Goal: Task Accomplishment & Management: Complete application form

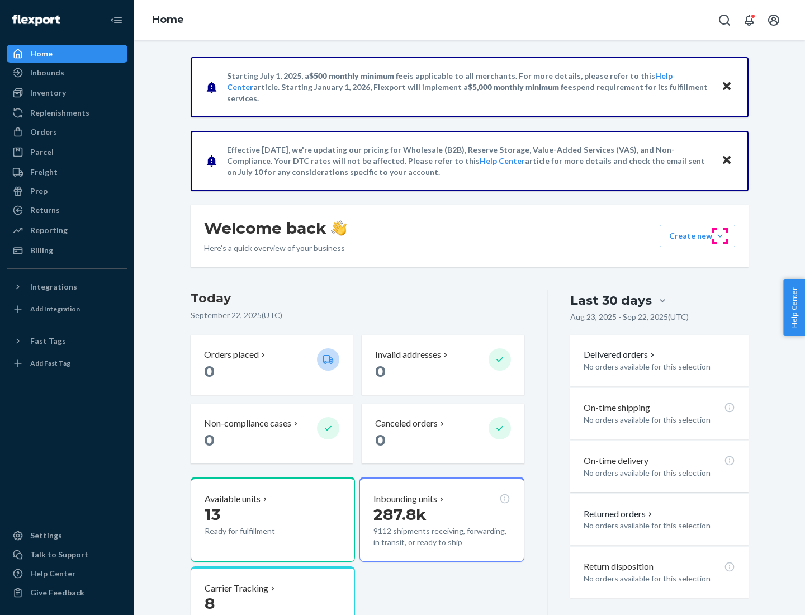
click at [720, 236] on button "Create new Create new inbound Create new order Create new product" at bounding box center [697, 236] width 75 height 22
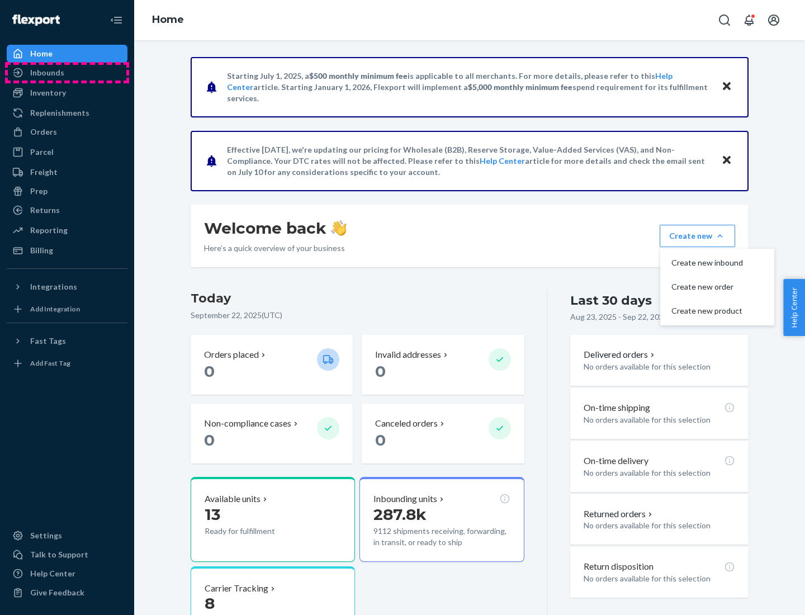
click at [67, 73] on div "Inbounds" at bounding box center [67, 73] width 119 height 16
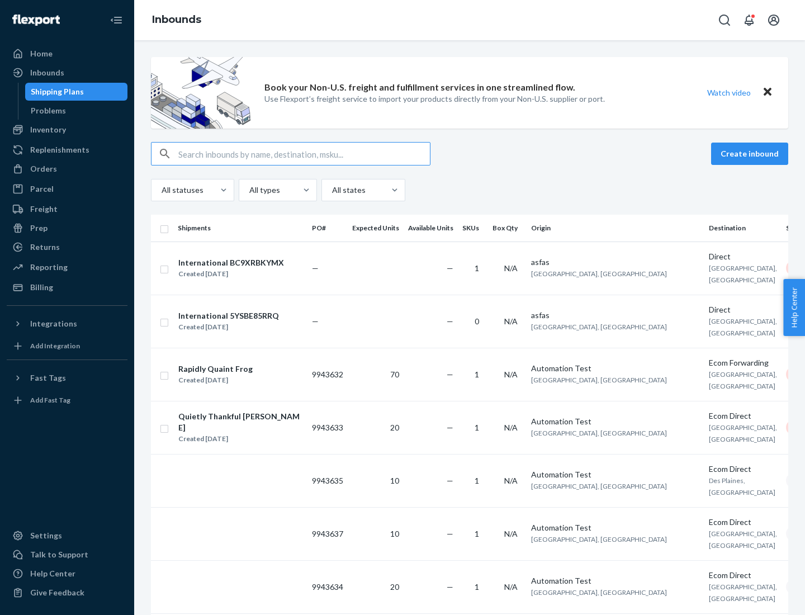
click at [752, 154] on button "Create inbound" at bounding box center [749, 154] width 77 height 22
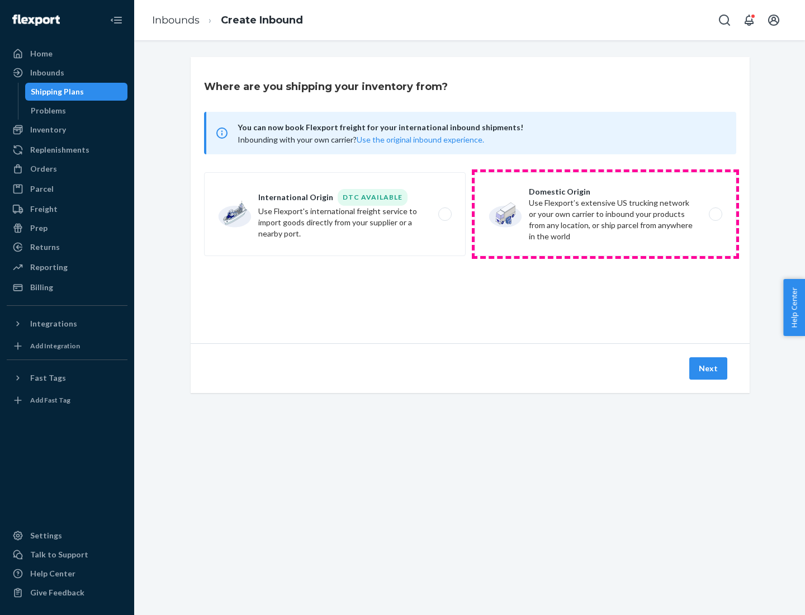
click at [606, 214] on label "Domestic Origin Use Flexport’s extensive US trucking network or your own carrie…" at bounding box center [606, 214] width 262 height 84
click at [715, 214] on input "Domestic Origin Use Flexport’s extensive US trucking network or your own carrie…" at bounding box center [718, 214] width 7 height 7
radio input "true"
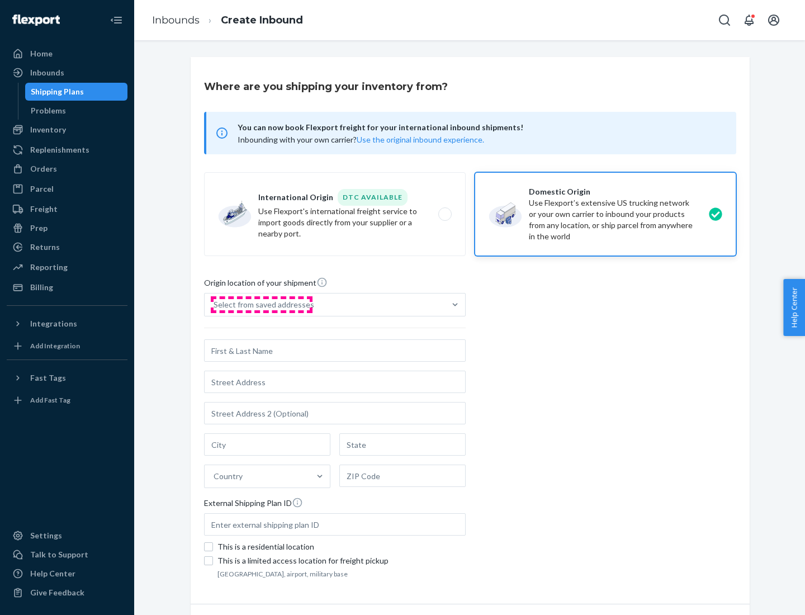
click at [261, 305] on div "Select from saved addresses" at bounding box center [264, 304] width 101 height 11
click at [215, 305] on input "Select from saved addresses" at bounding box center [214, 304] width 1 height 11
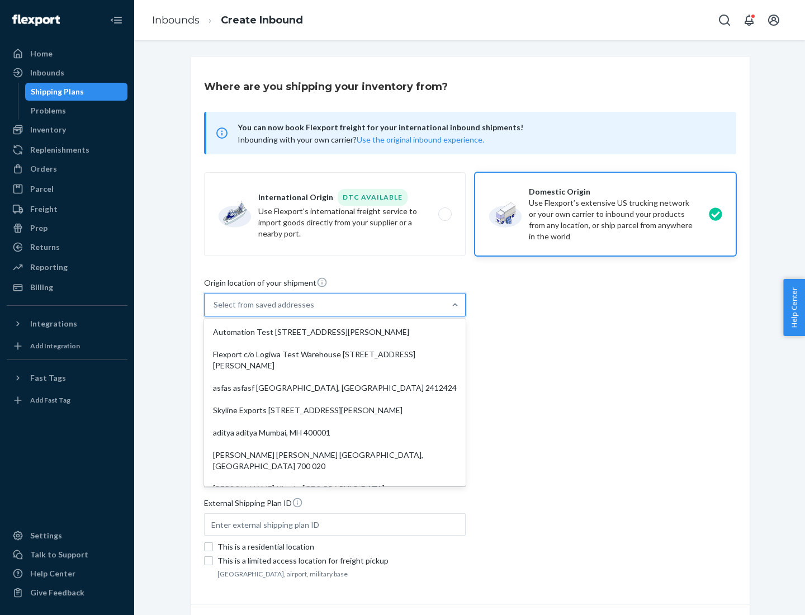
scroll to position [4, 0]
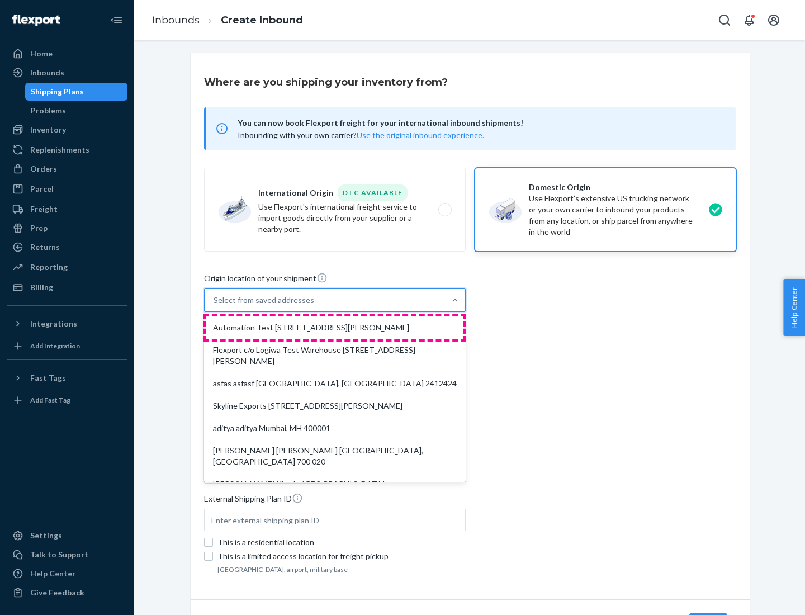
click at [335, 328] on div "Automation Test [STREET_ADDRESS][PERSON_NAME]" at bounding box center [334, 327] width 257 height 22
click at [215, 306] on input "option Automation Test [STREET_ADDRESS][PERSON_NAME]. 9 results available. Use …" at bounding box center [214, 300] width 1 height 11
type input "Automation Test"
type input "9th Floor"
type input "[GEOGRAPHIC_DATA]"
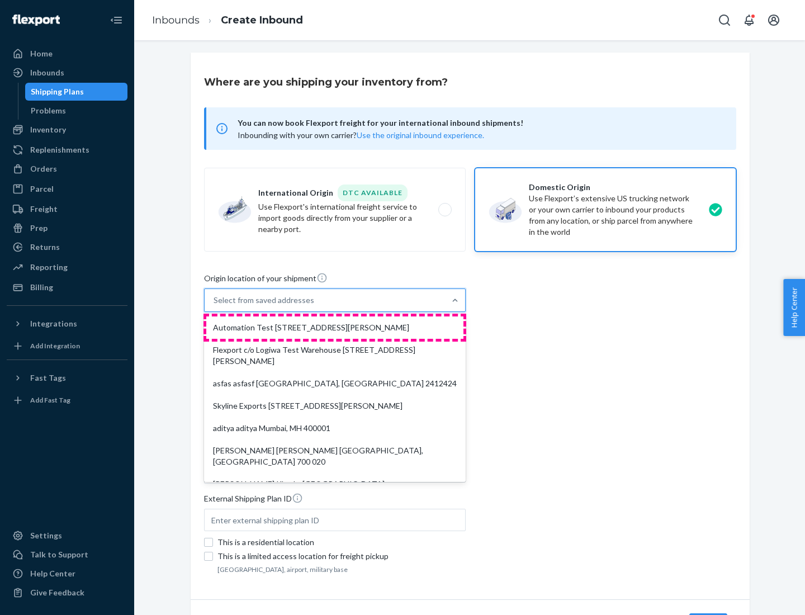
type input "CA"
type input "94104"
type input "[STREET_ADDRESS][PERSON_NAME]"
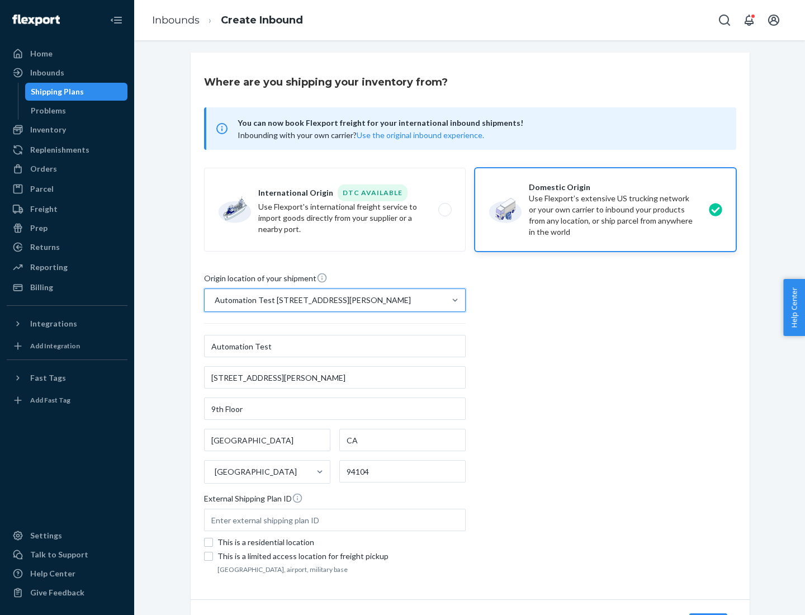
scroll to position [65, 0]
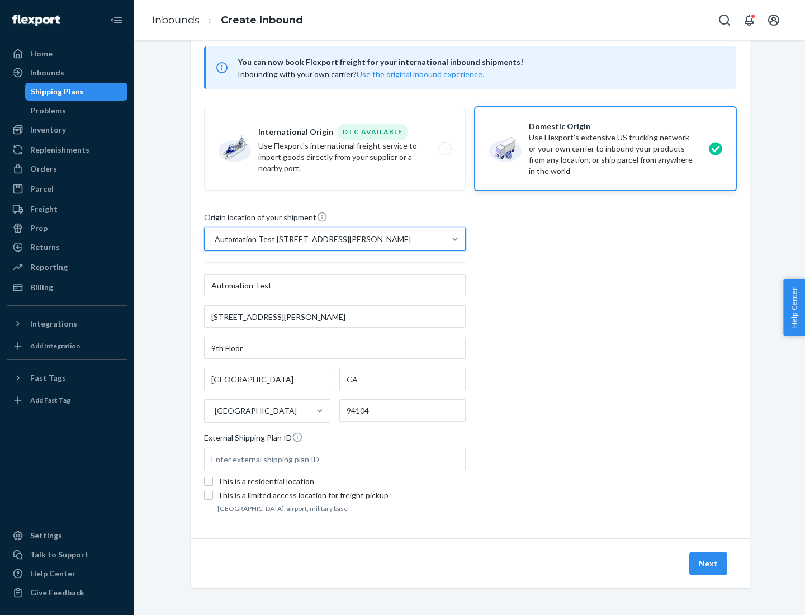
click at [709, 564] on button "Next" at bounding box center [708, 563] width 38 height 22
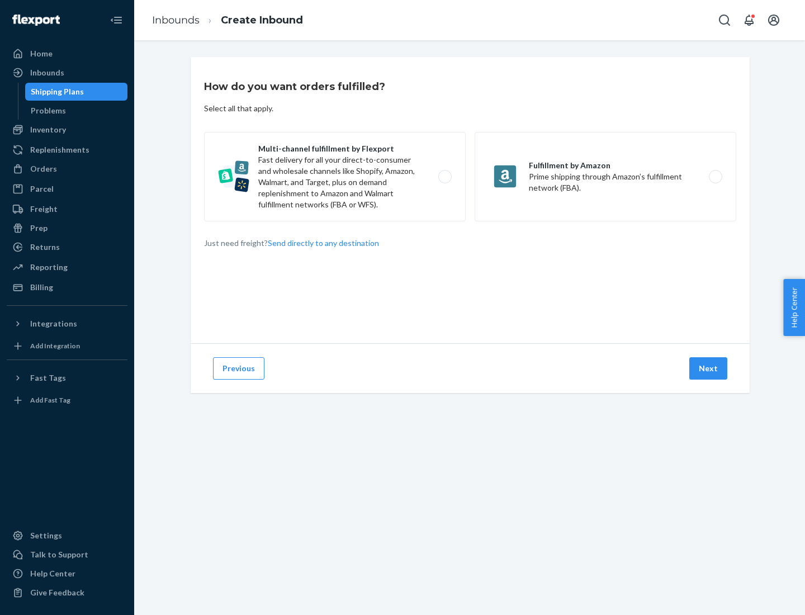
click at [335, 177] on label "Multi-channel fulfillment by Flexport Fast delivery for all your direct-to-cons…" at bounding box center [335, 176] width 262 height 89
click at [445, 177] on input "Multi-channel fulfillment by Flexport Fast delivery for all your direct-to-cons…" at bounding box center [448, 176] width 7 height 7
radio input "true"
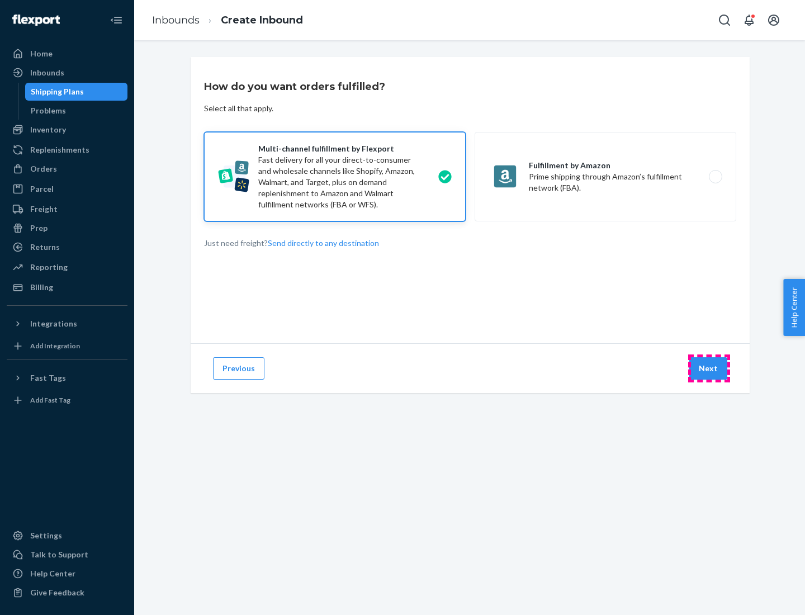
click at [709, 368] on button "Next" at bounding box center [708, 368] width 38 height 22
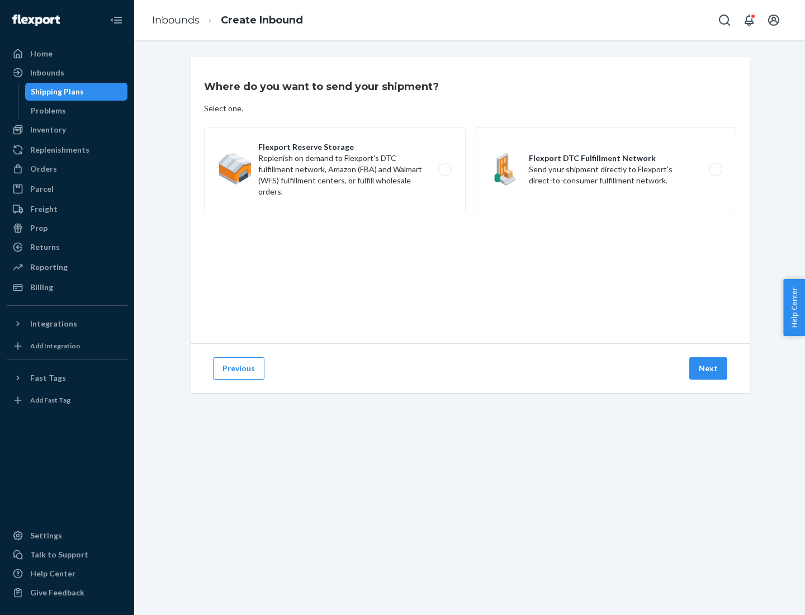
click at [606, 169] on label "Flexport DTC Fulfillment Network Send your shipment directly to Flexport's dire…" at bounding box center [606, 169] width 262 height 84
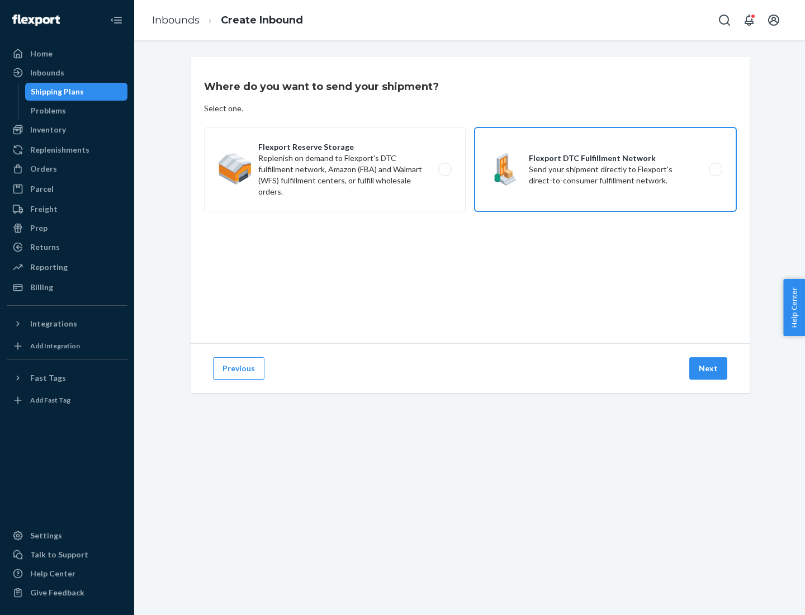
click at [715, 169] on input "Flexport DTC Fulfillment Network Send your shipment directly to Flexport's dire…" at bounding box center [718, 169] width 7 height 7
radio input "true"
click at [709, 368] on button "Next" at bounding box center [708, 368] width 38 height 22
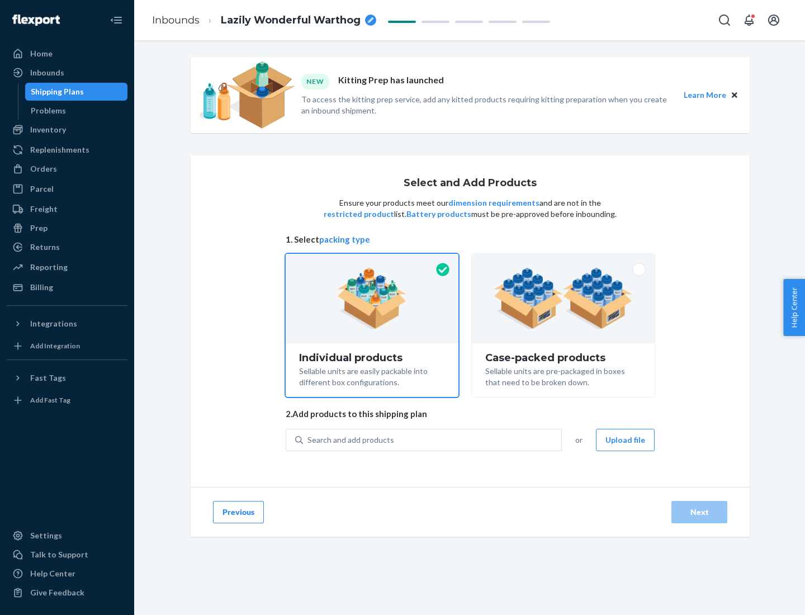
click at [564, 299] on img at bounding box center [563, 299] width 139 height 62
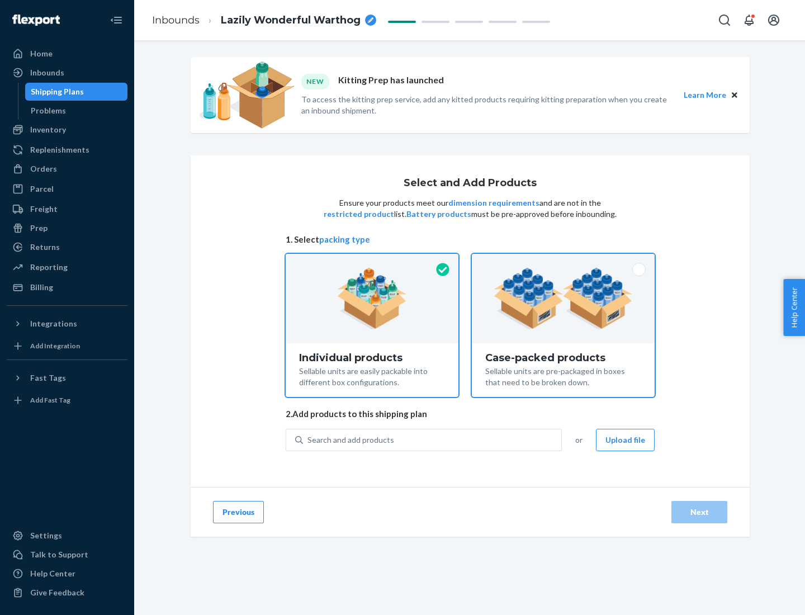
click at [564, 261] on input "Case-packed products Sellable units are pre-packaged in boxes that need to be b…" at bounding box center [563, 257] width 7 height 7
radio input "true"
radio input "false"
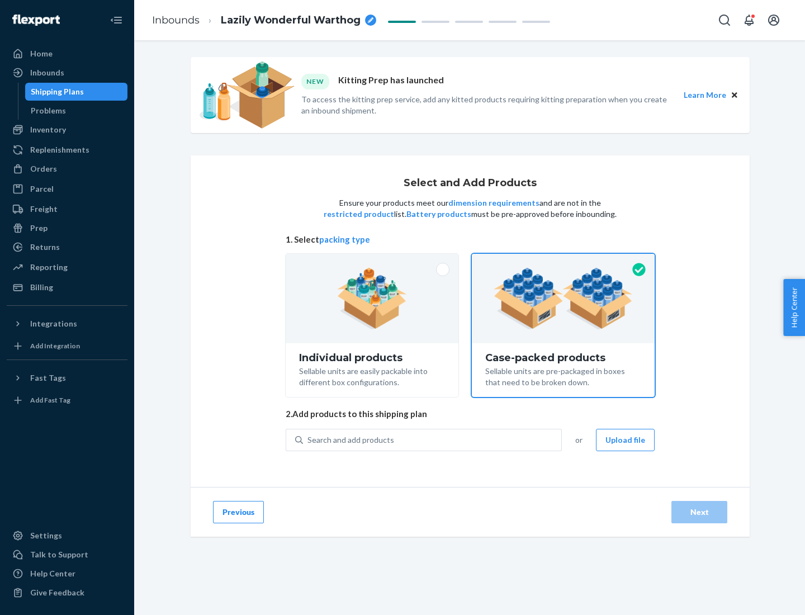
click at [433, 440] on div "Search and add products" at bounding box center [432, 440] width 258 height 20
click at [309, 440] on input "Search and add products" at bounding box center [308, 439] width 1 height 11
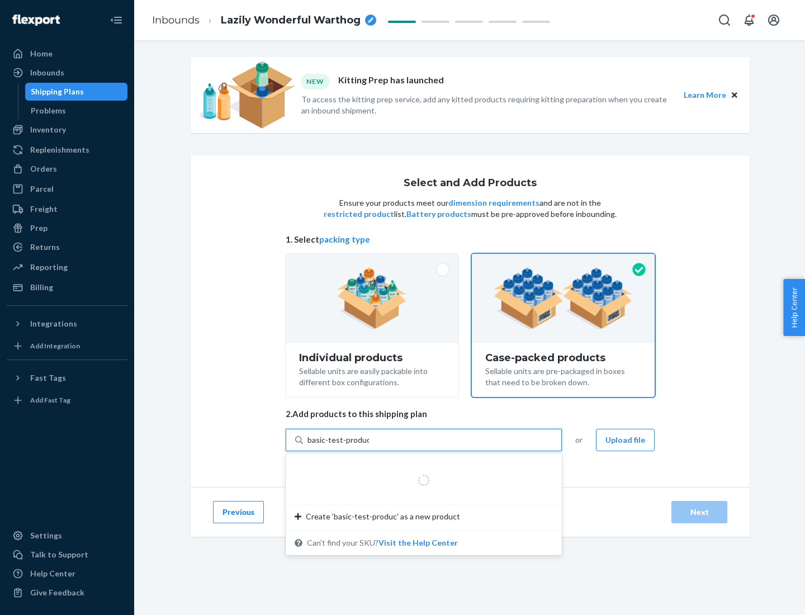
type input "basic-test-product-1"
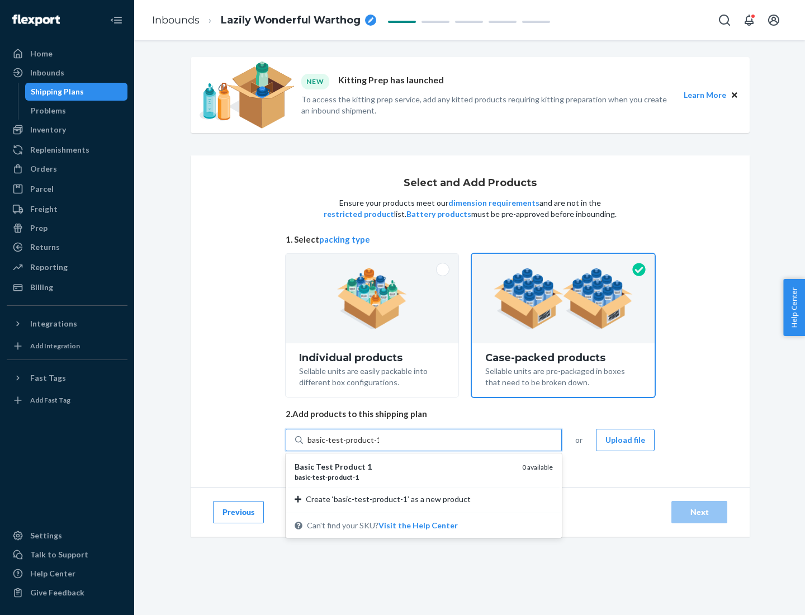
click at [404, 477] on div "basic - test - product - 1" at bounding box center [404, 478] width 219 height 10
click at [379, 446] on input "basic-test-product-1" at bounding box center [344, 439] width 72 height 11
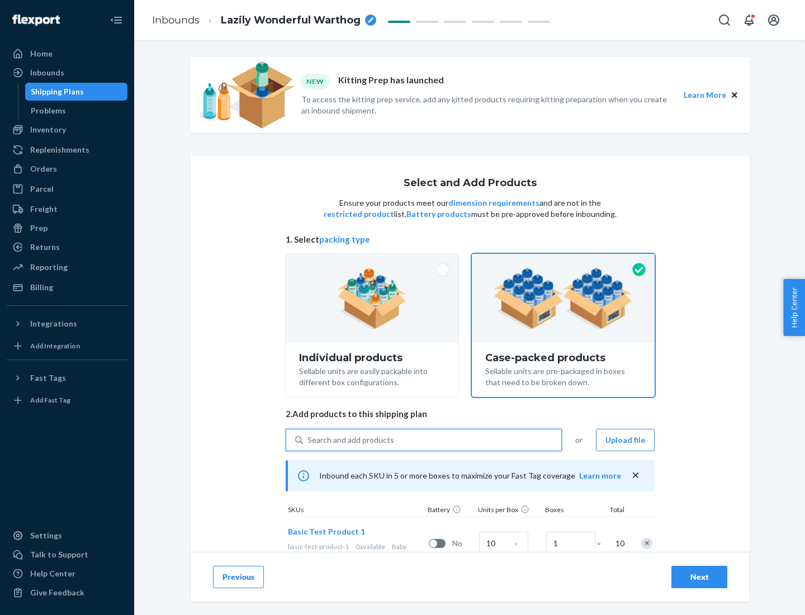
scroll to position [40, 0]
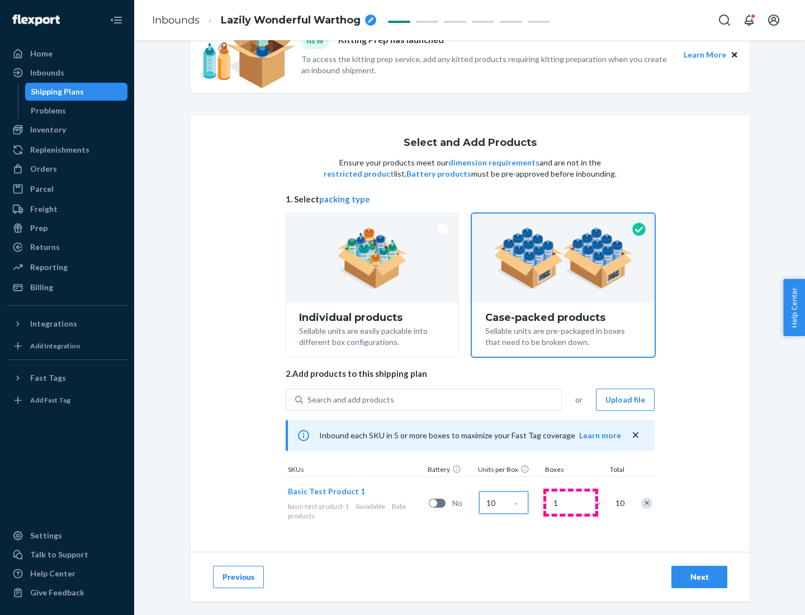
type input "10"
type input "7"
click at [700, 577] on div "Next" at bounding box center [699, 576] width 37 height 11
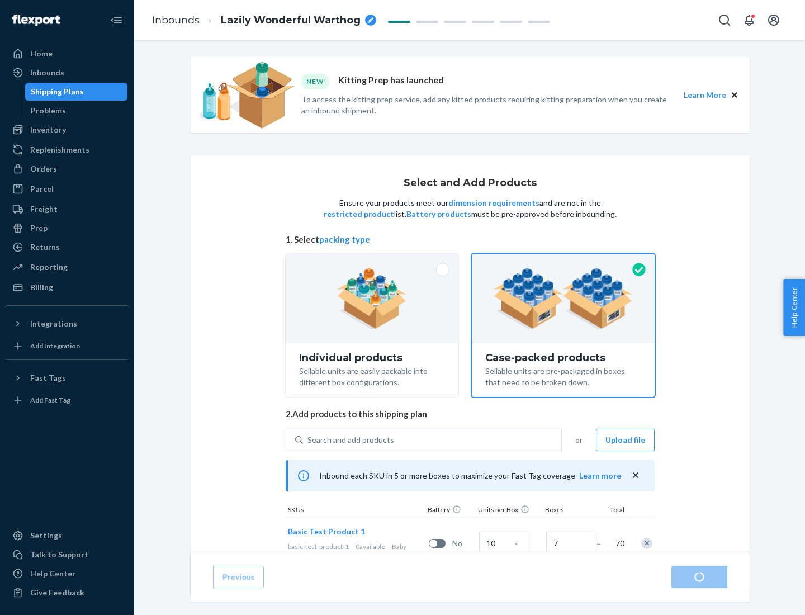
radio input "true"
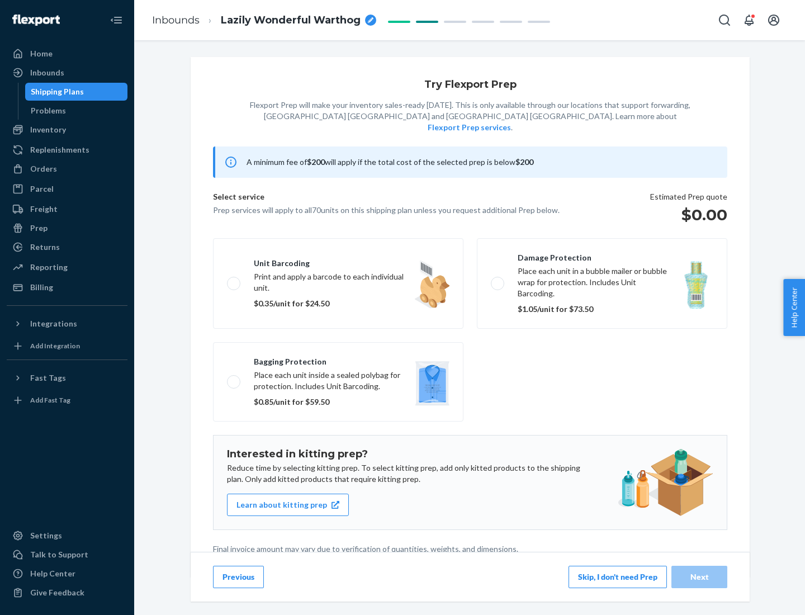
scroll to position [3, 0]
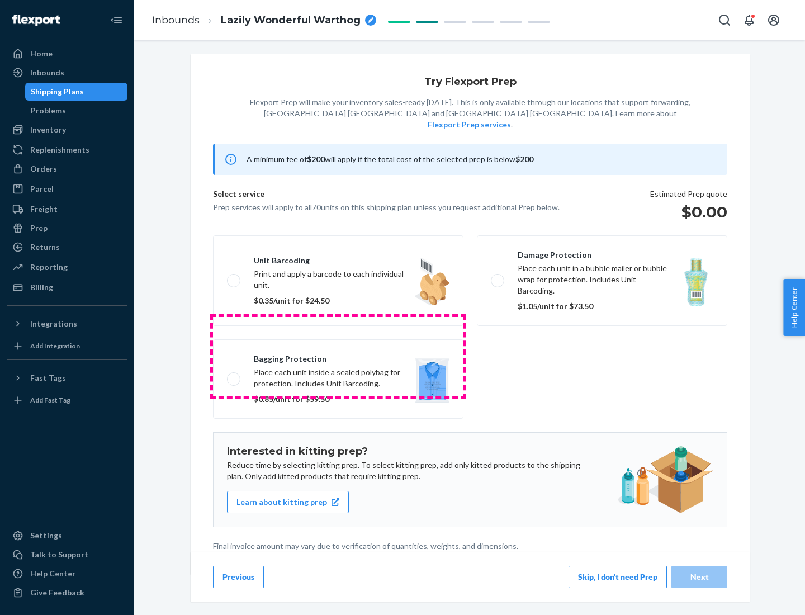
click at [338, 356] on label "Bagging protection Place each unit inside a sealed polybag for protection. Incl…" at bounding box center [338, 378] width 251 height 79
click at [234, 375] on input "Bagging protection Place each unit inside a sealed polybag for protection. Incl…" at bounding box center [230, 378] width 7 height 7
checkbox input "true"
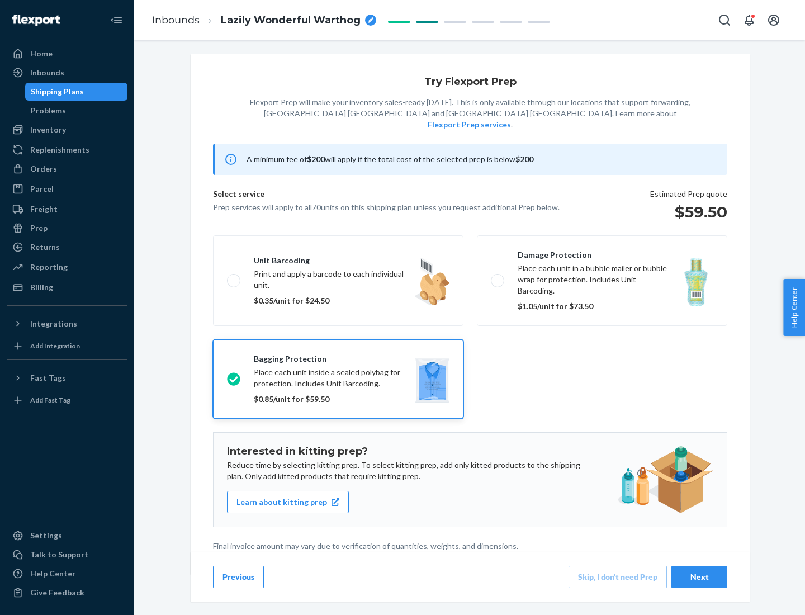
click at [700, 577] on div "Next" at bounding box center [699, 576] width 37 height 11
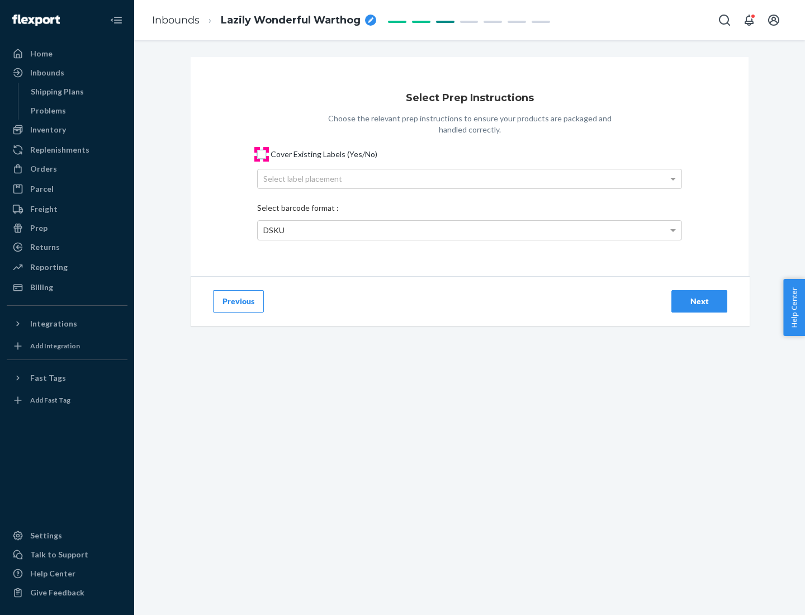
click at [262, 154] on input "Cover Existing Labels (Yes/No)" at bounding box center [261, 154] width 9 height 9
checkbox input "true"
click at [470, 178] on div "Select label placement" at bounding box center [470, 178] width 424 height 19
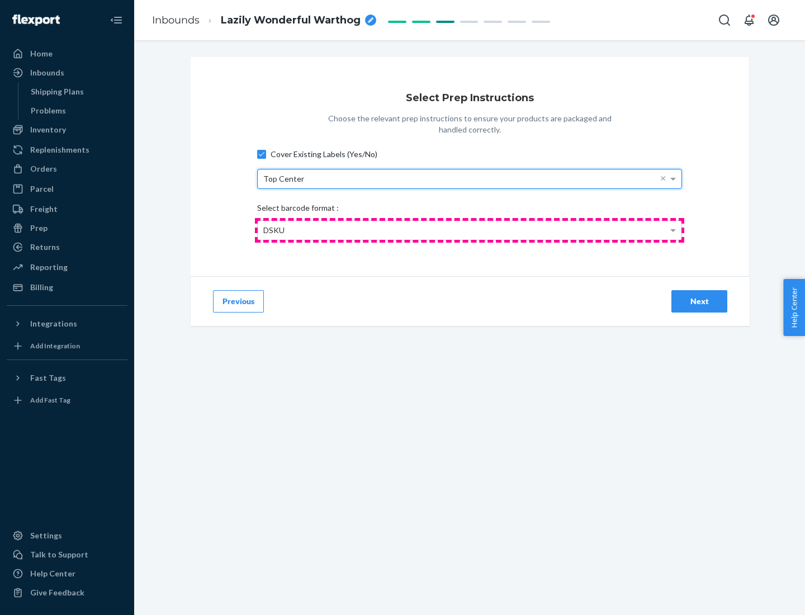
click at [470, 230] on div "DSKU" at bounding box center [470, 230] width 424 height 19
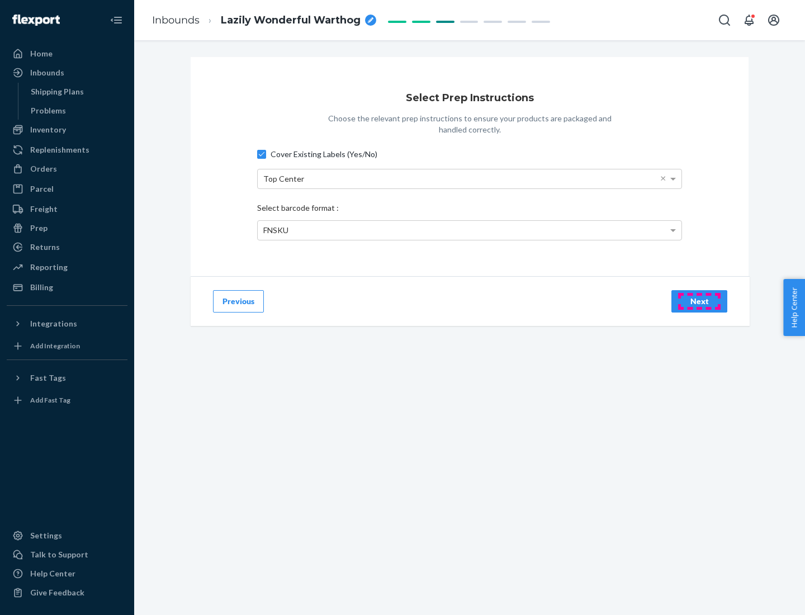
click at [700, 301] on div "Next" at bounding box center [699, 301] width 37 height 11
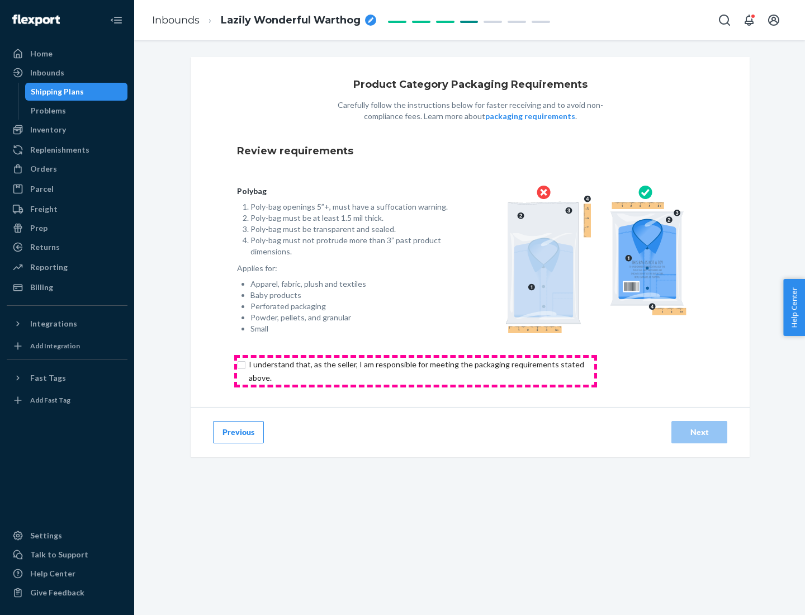
click at [415, 371] on input "checkbox" at bounding box center [423, 371] width 372 height 27
checkbox input "true"
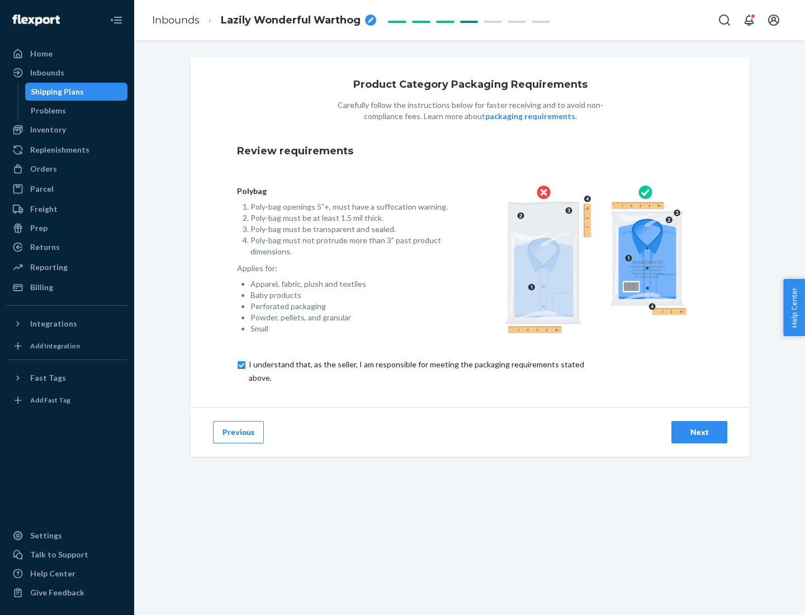
click at [700, 432] on div "Next" at bounding box center [699, 432] width 37 height 11
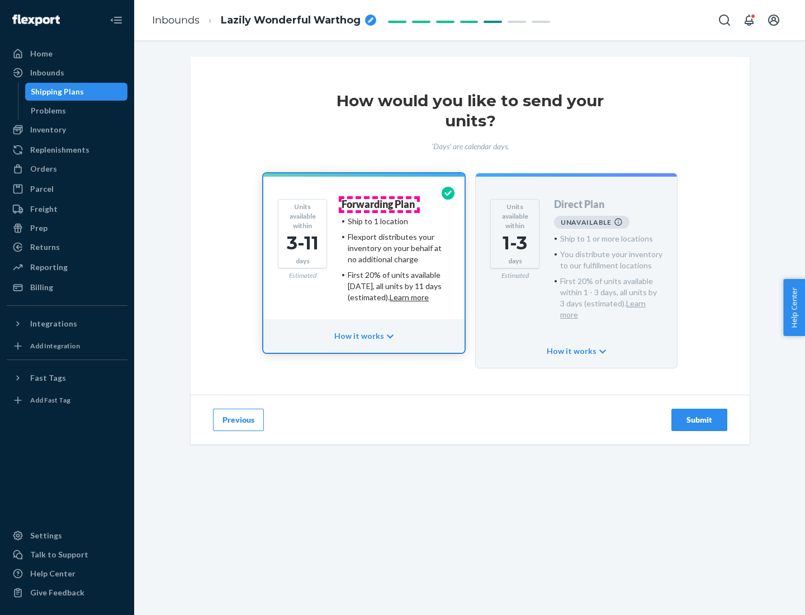
click at [379, 204] on h4 "Forwarding Plan" at bounding box center [378, 204] width 73 height 11
click at [700, 414] on div "Submit" at bounding box center [699, 419] width 37 height 11
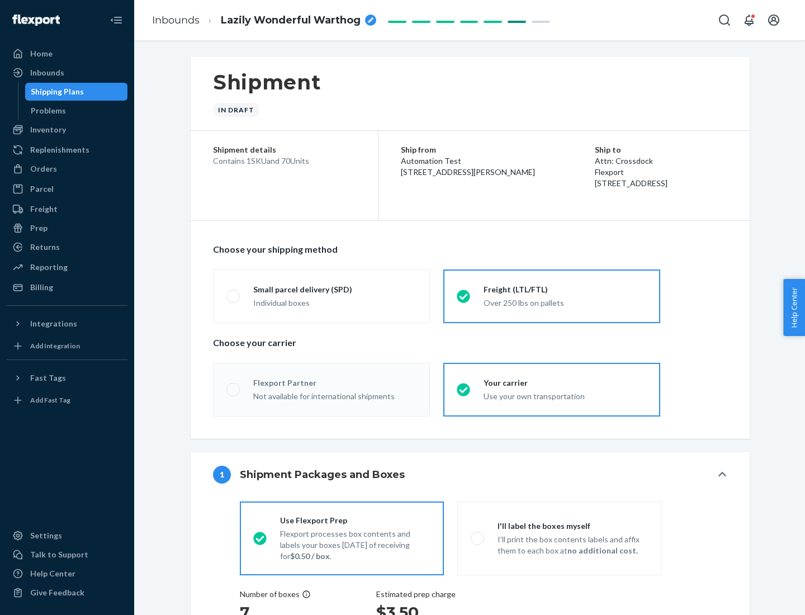
radio input "true"
radio input "false"
radio input "true"
radio input "false"
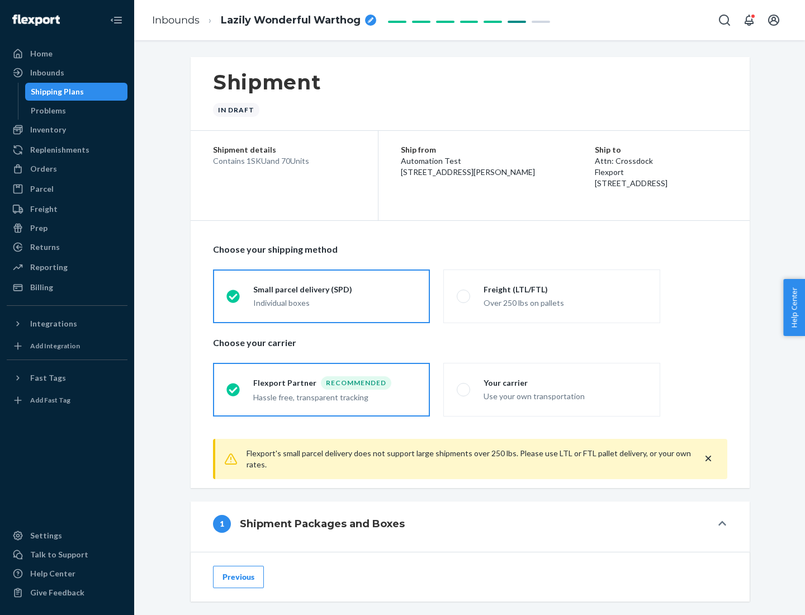
click at [552, 296] on div "Over 250 lbs on pallets" at bounding box center [565, 301] width 163 height 13
click at [464, 296] on input "Freight (LTL/FTL) Over 250 lbs on pallets" at bounding box center [460, 295] width 7 height 7
radio input "true"
radio input "false"
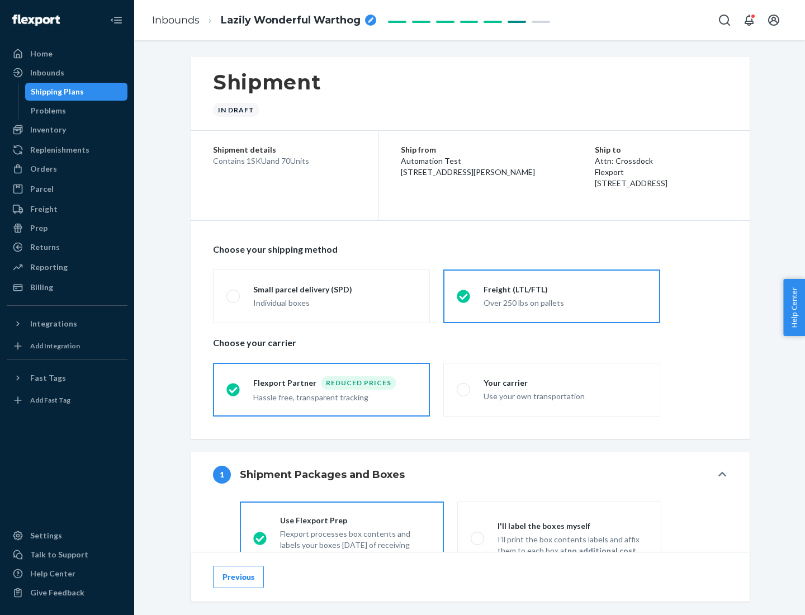
scroll to position [62, 0]
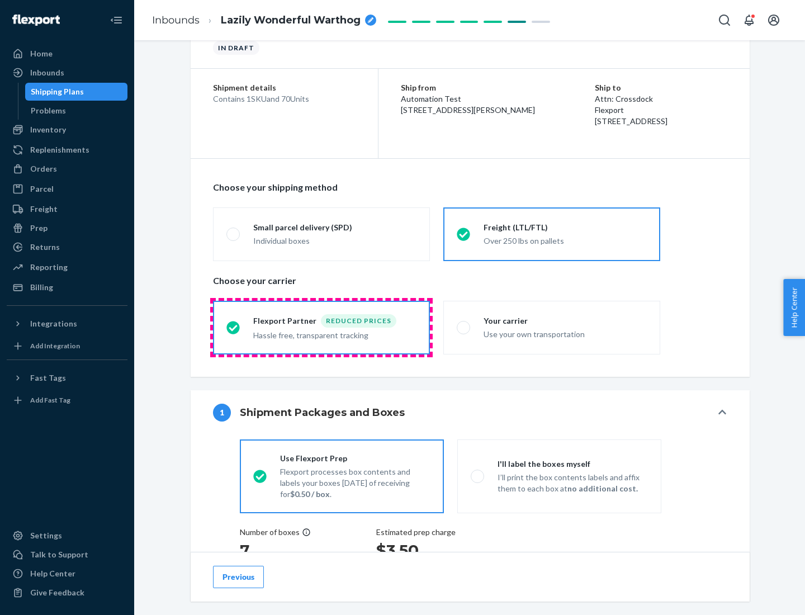
click at [322, 328] on div "Hassle free, transparent tracking" at bounding box center [334, 334] width 163 height 13
click at [234, 327] on input "Flexport Partner Reduced prices Hassle free, transparent tracking" at bounding box center [229, 327] width 7 height 7
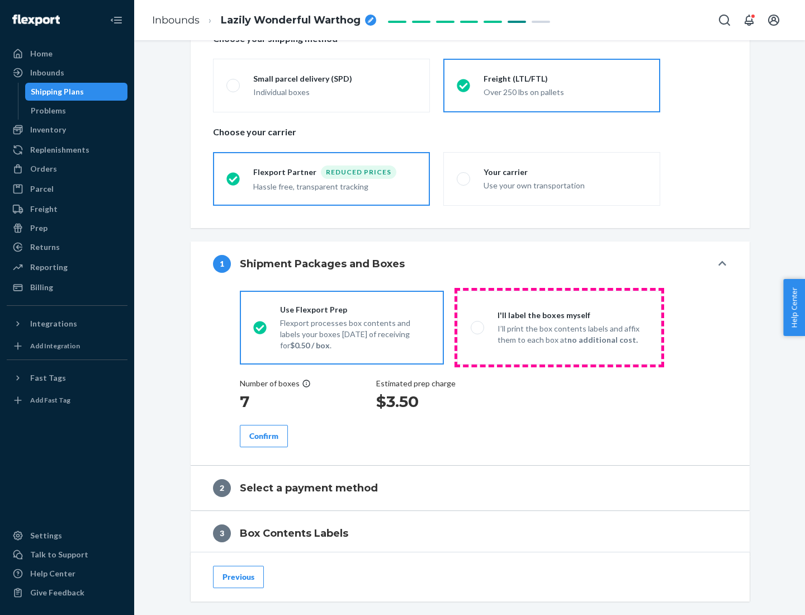
click at [559, 327] on p "I’ll print the box contents labels and affix them to each box at no additional …" at bounding box center [573, 334] width 150 height 22
click at [478, 327] on input "I'll label the boxes myself I’ll print the box contents labels and affix them t…" at bounding box center [474, 327] width 7 height 7
radio input "true"
radio input "false"
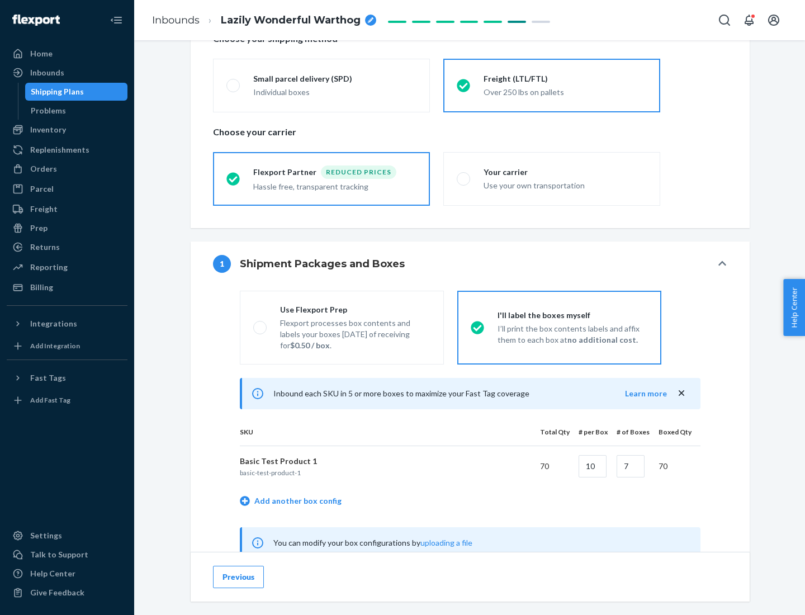
scroll to position [349, 0]
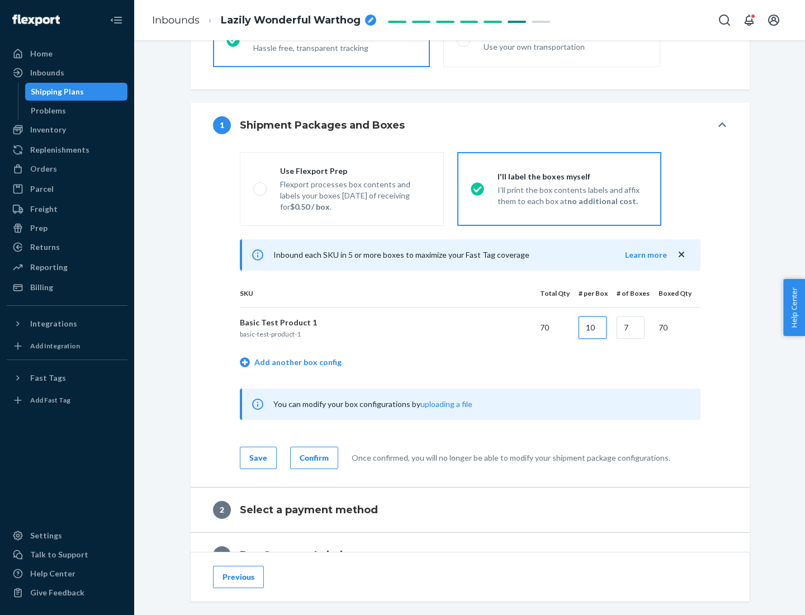
type input "10"
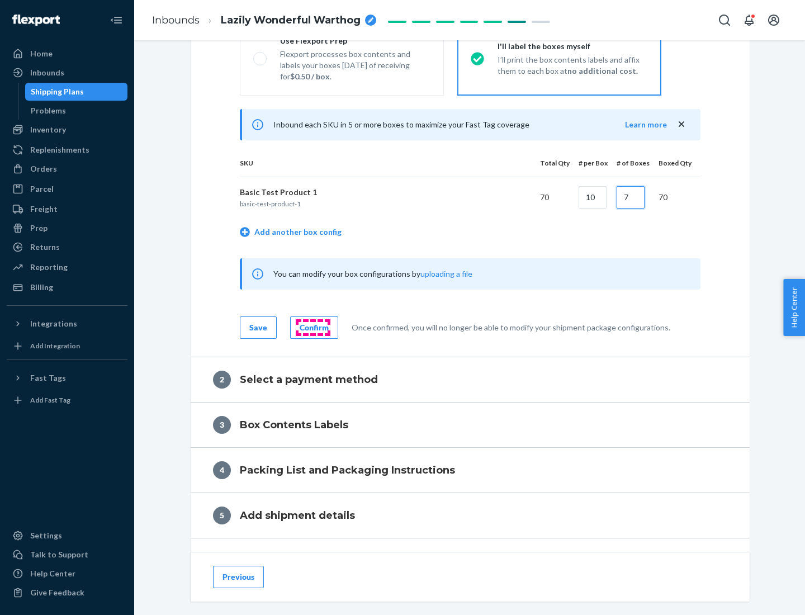
type input "7"
click at [313, 327] on div "Confirm" at bounding box center [314, 327] width 29 height 11
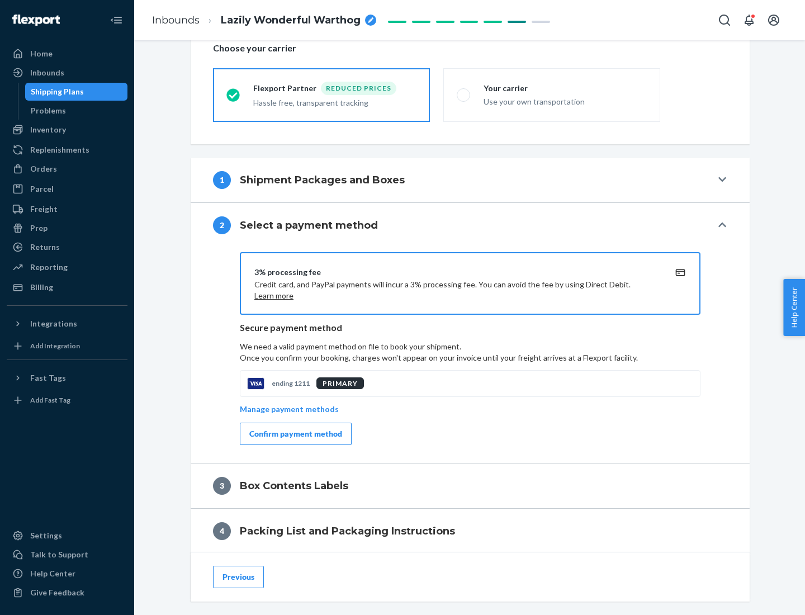
scroll to position [401, 0]
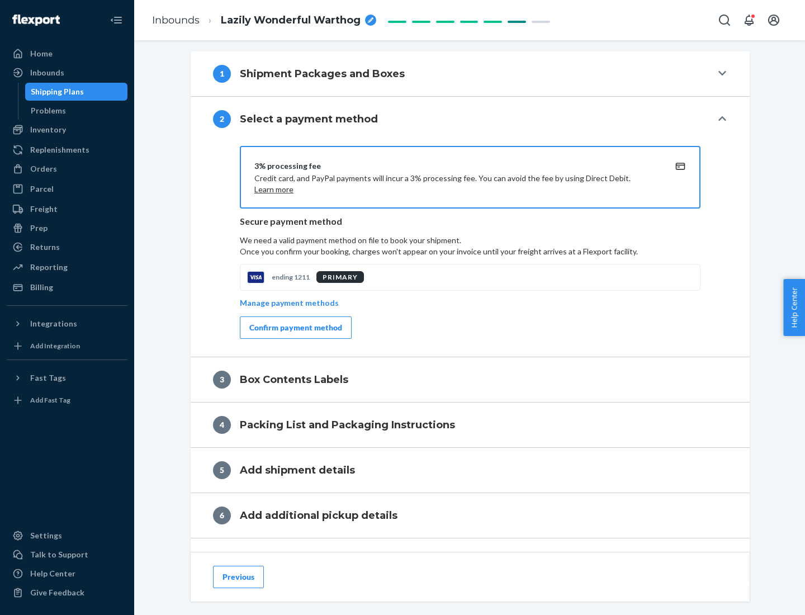
click at [295, 328] on div "Confirm payment method" at bounding box center [295, 327] width 93 height 11
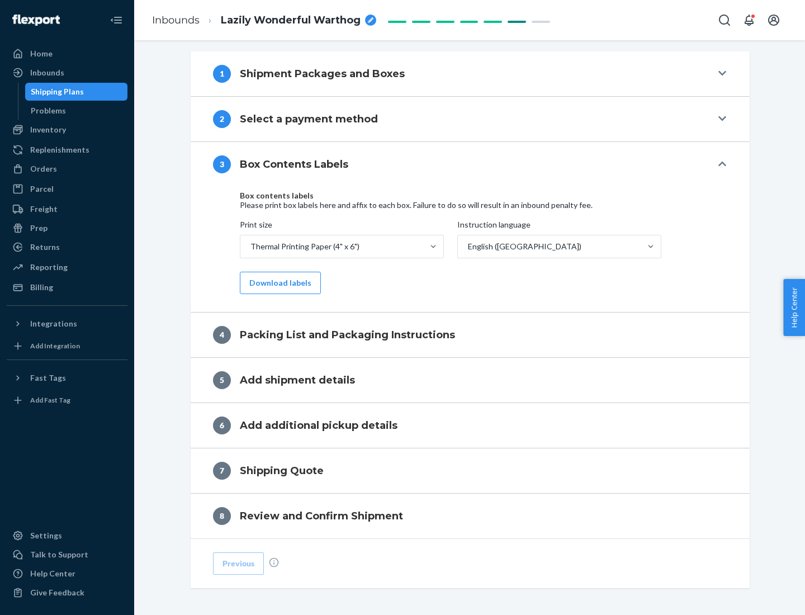
scroll to position [356, 0]
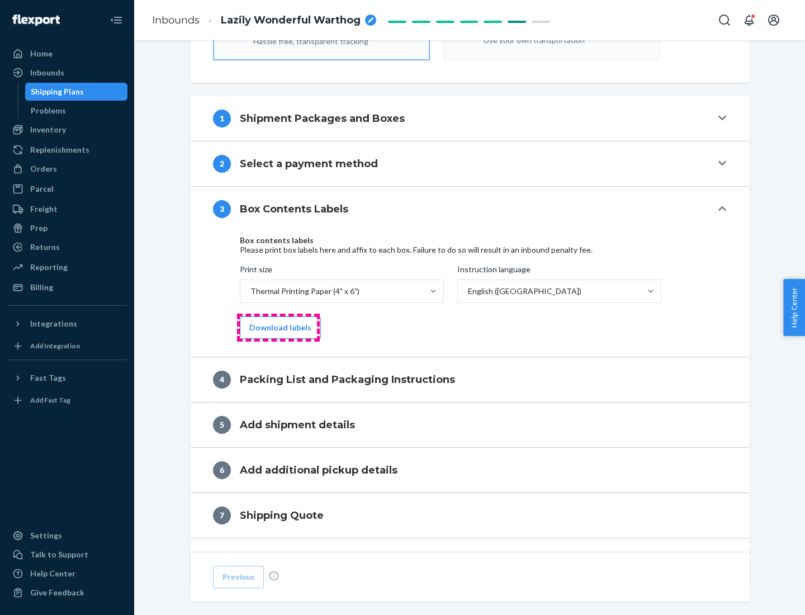
click at [278, 328] on button "Download labels" at bounding box center [280, 327] width 81 height 22
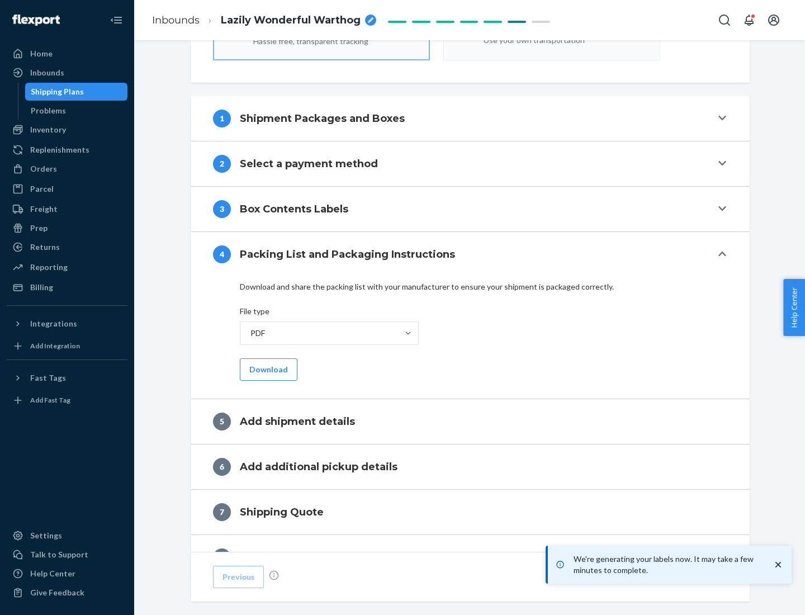
scroll to position [398, 0]
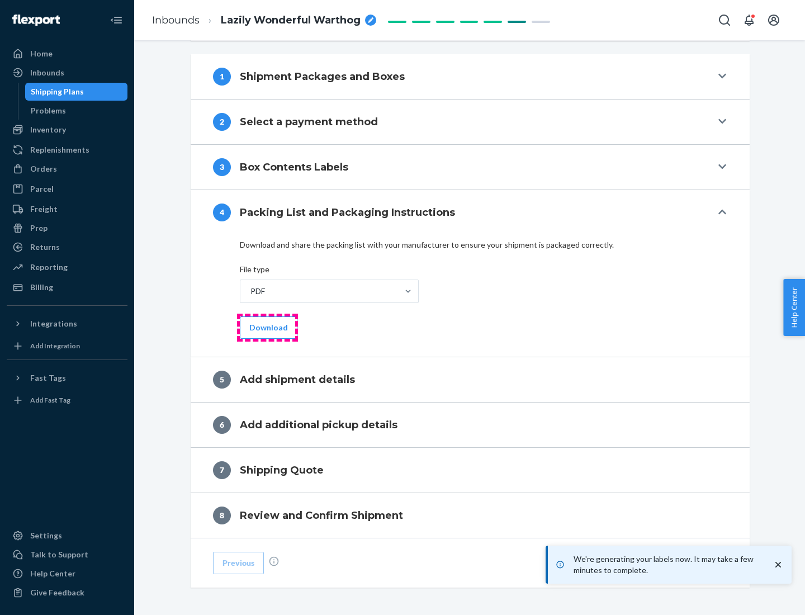
click at [267, 327] on button "Download" at bounding box center [269, 327] width 58 height 22
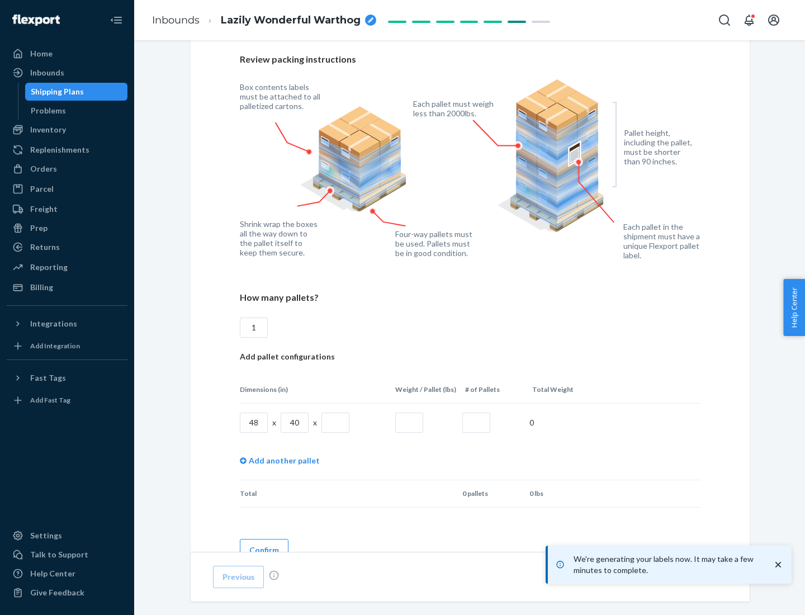
scroll to position [812, 0]
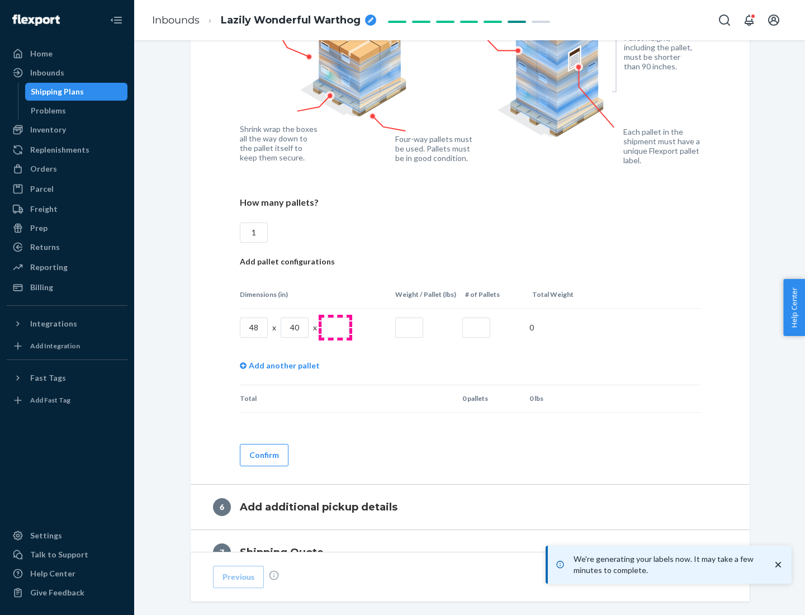
type input "1"
type input "40"
type input "200"
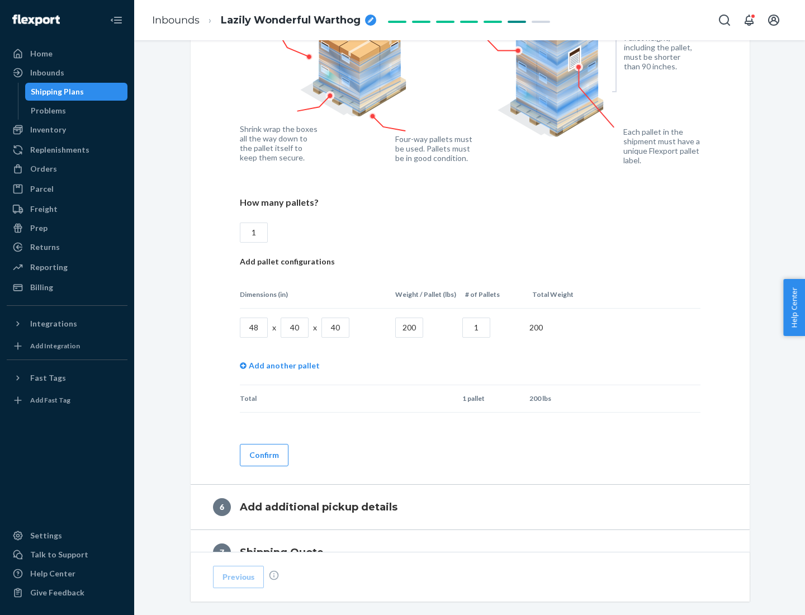
scroll to position [940, 0]
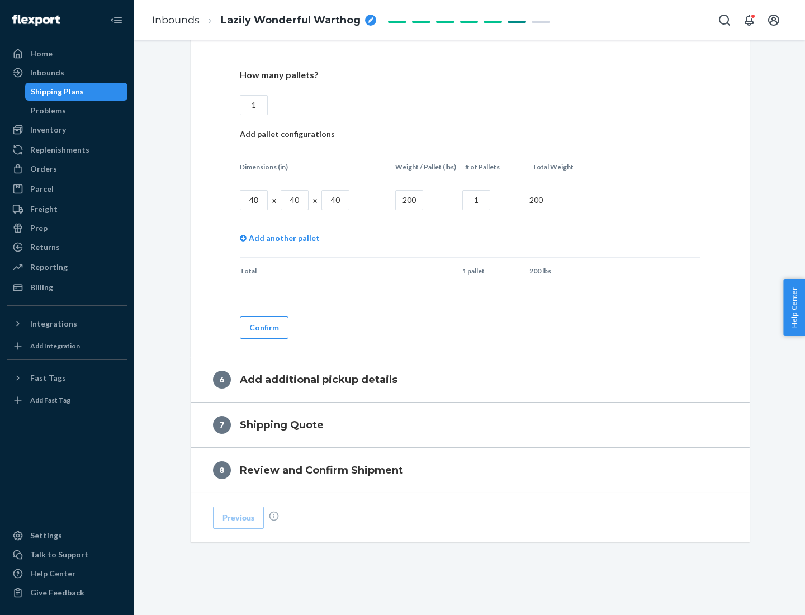
type input "1"
click at [263, 327] on button "Confirm" at bounding box center [264, 327] width 49 height 22
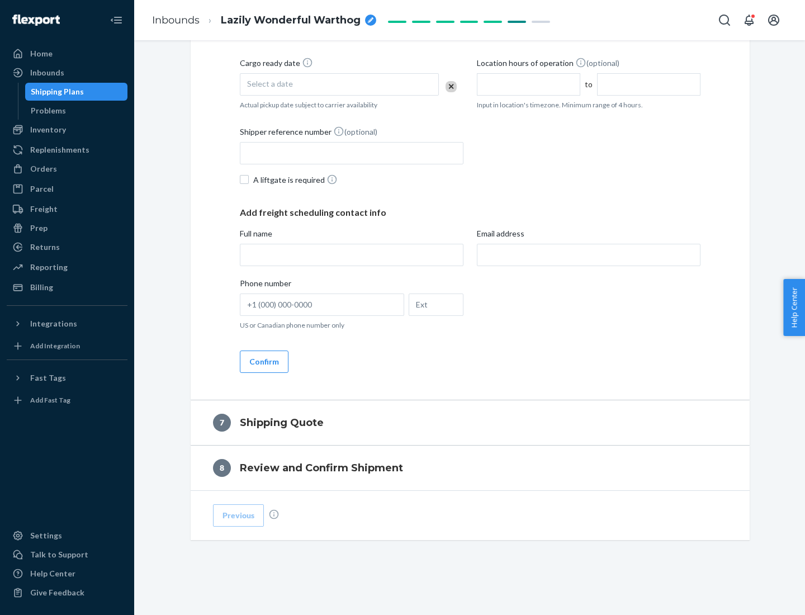
scroll to position [428, 0]
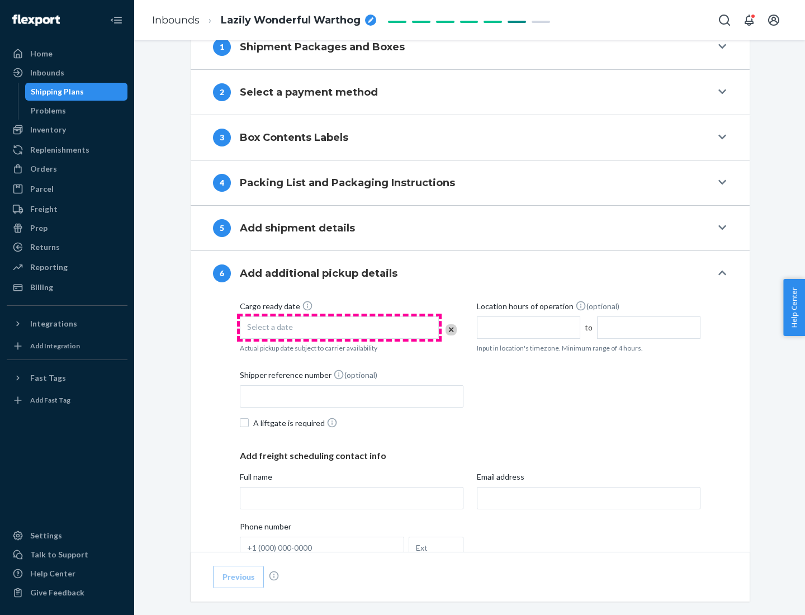
click at [339, 327] on div "Select a date" at bounding box center [339, 327] width 199 height 22
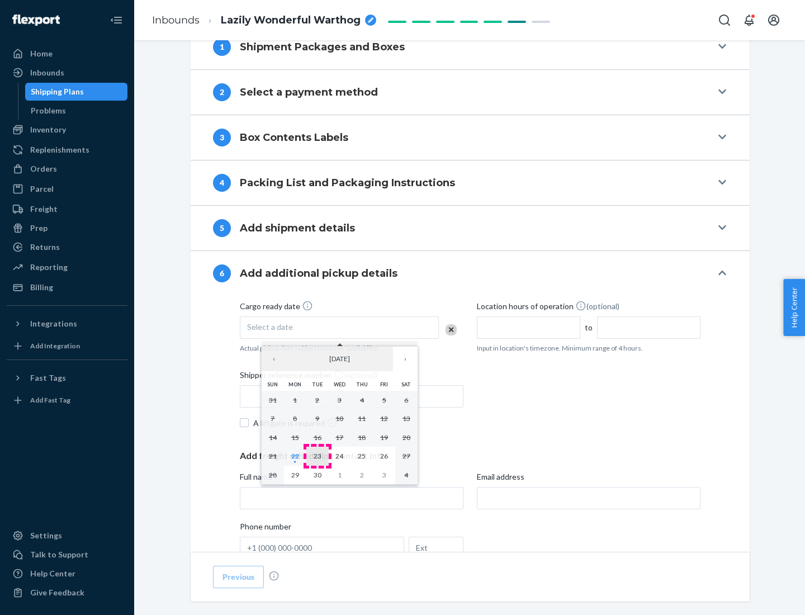
click at [317, 456] on abbr "23" at bounding box center [318, 456] width 8 height 8
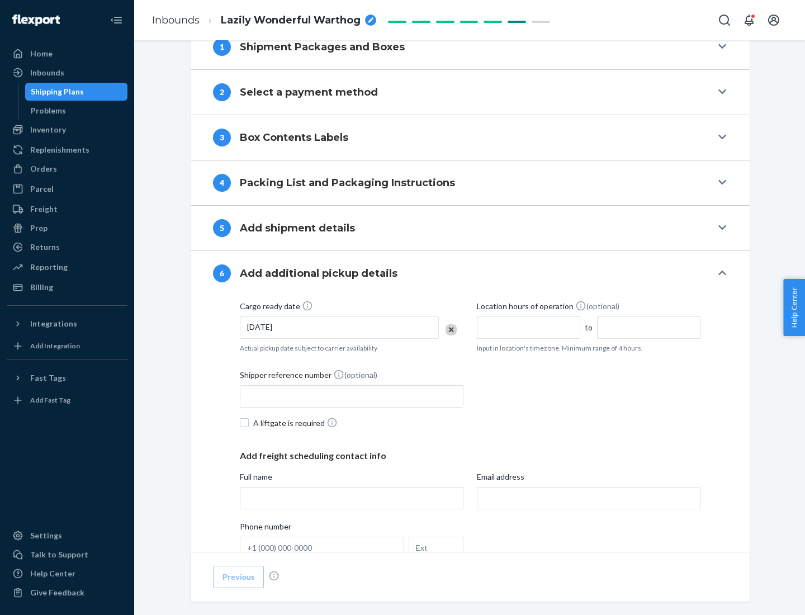
scroll to position [598, 0]
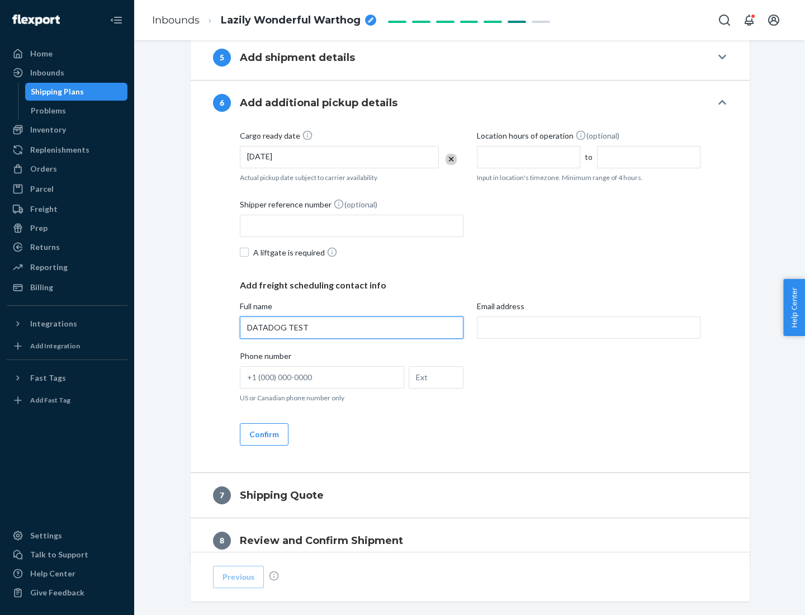
type input "DATADOG TEST"
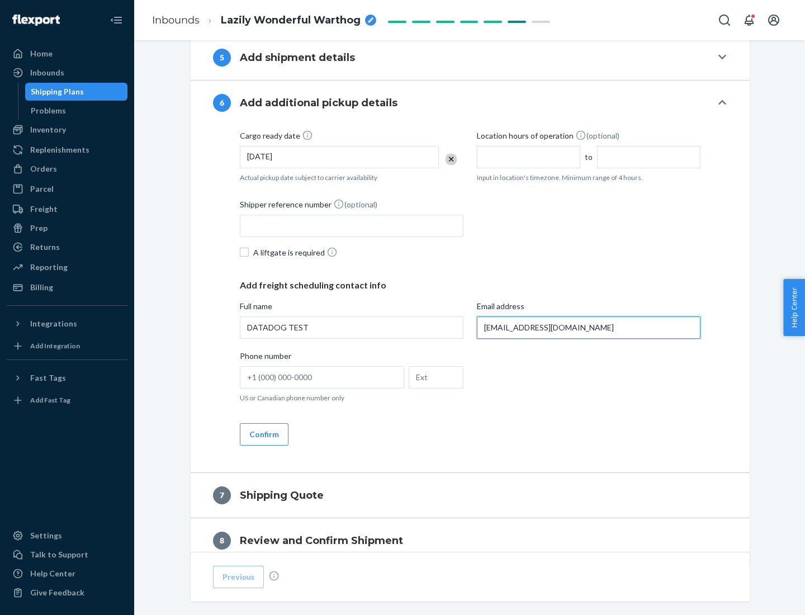
scroll to position [648, 0]
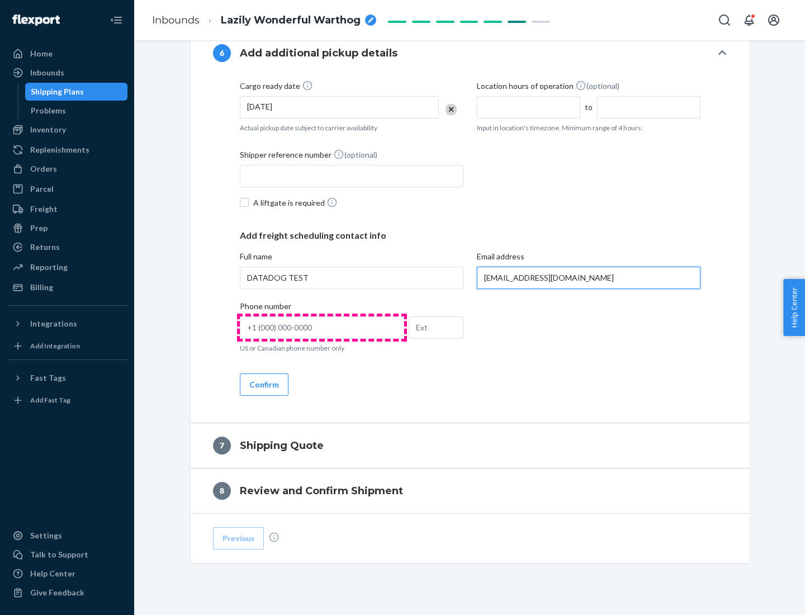
type input "[EMAIL_ADDRESS][DOMAIN_NAME]"
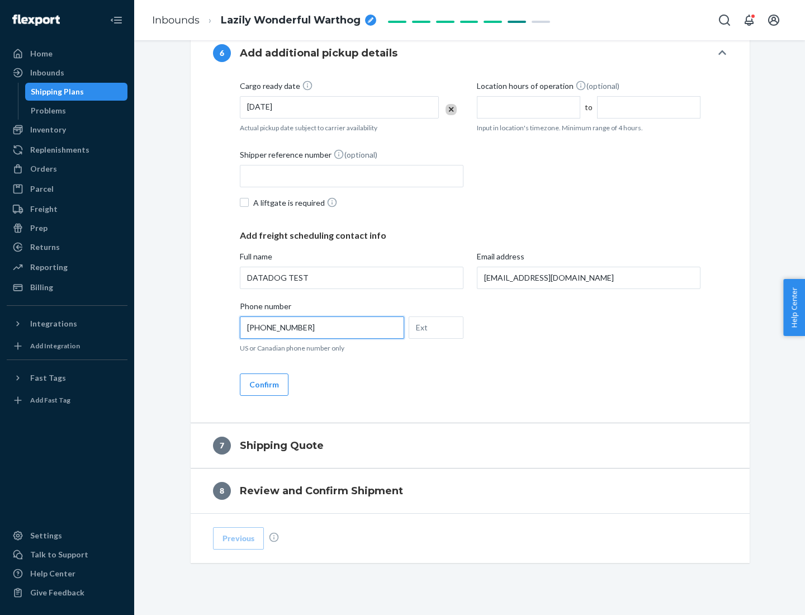
scroll to position [671, 0]
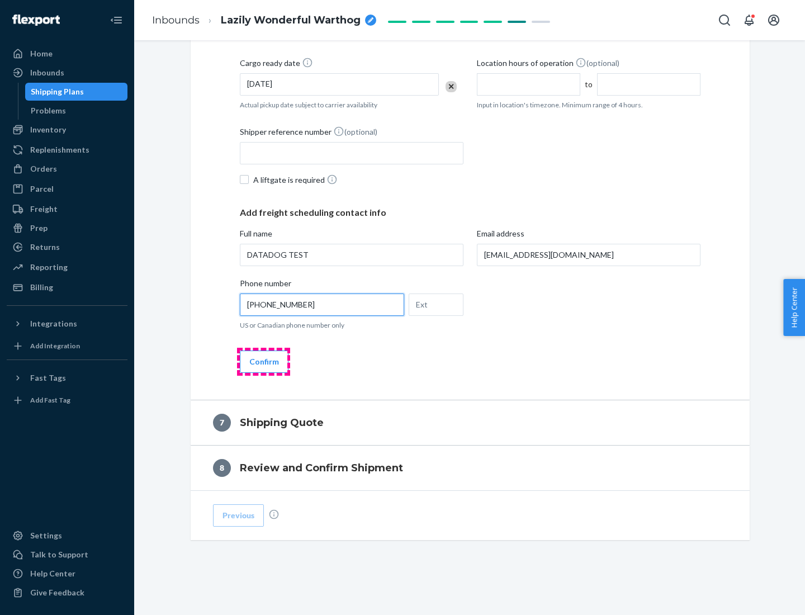
type input "[PHONE_NUMBER]"
click at [263, 361] on button "Confirm" at bounding box center [264, 362] width 49 height 22
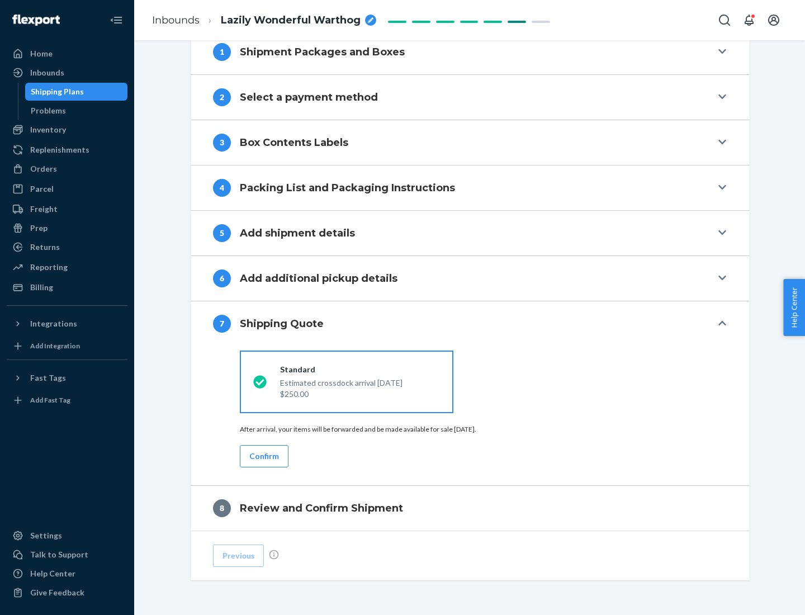
scroll to position [463, 0]
